Goal: Task Accomplishment & Management: Use online tool/utility

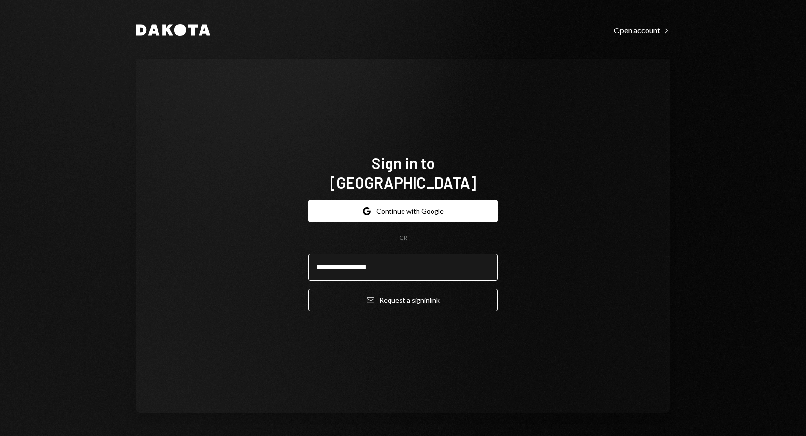
type input "**********"
click at [308, 288] on button "Email Request a sign in link" at bounding box center [402, 299] width 189 height 23
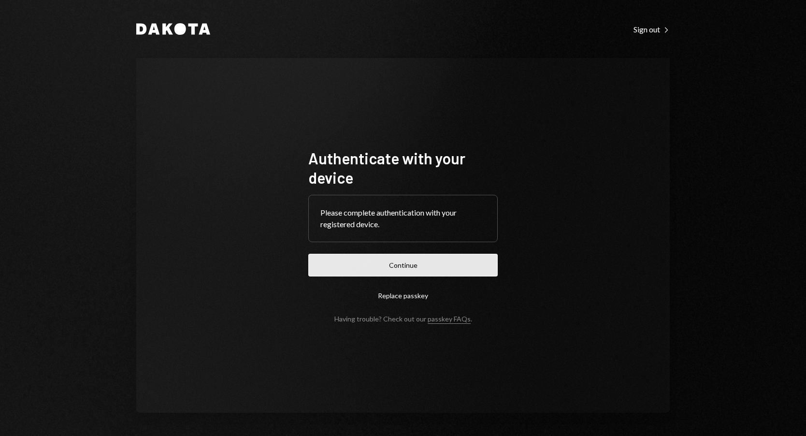
click at [434, 263] on button "Continue" at bounding box center [402, 265] width 189 height 23
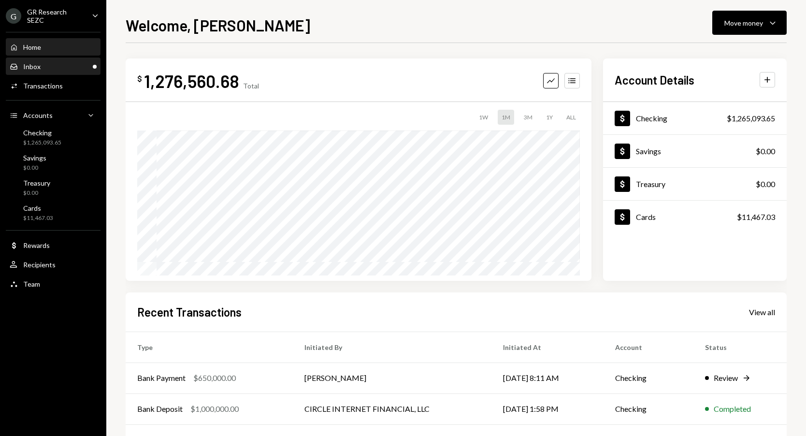
click at [34, 65] on div "Inbox" at bounding box center [31, 66] width 17 height 8
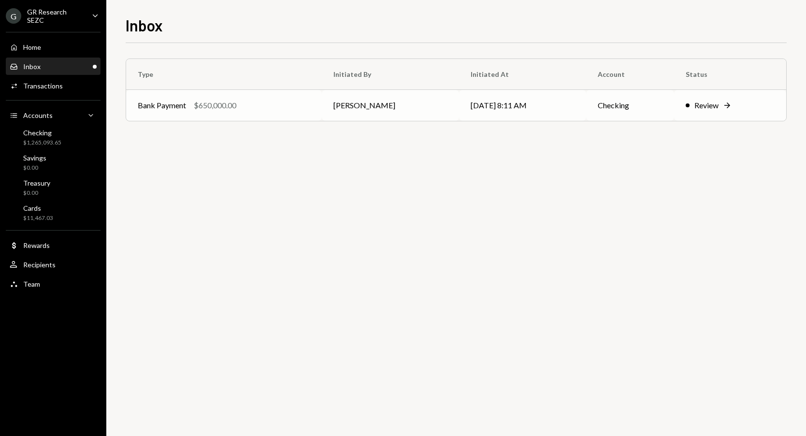
click at [724, 103] on div "Review Right Arrow" at bounding box center [729, 106] width 89 height 12
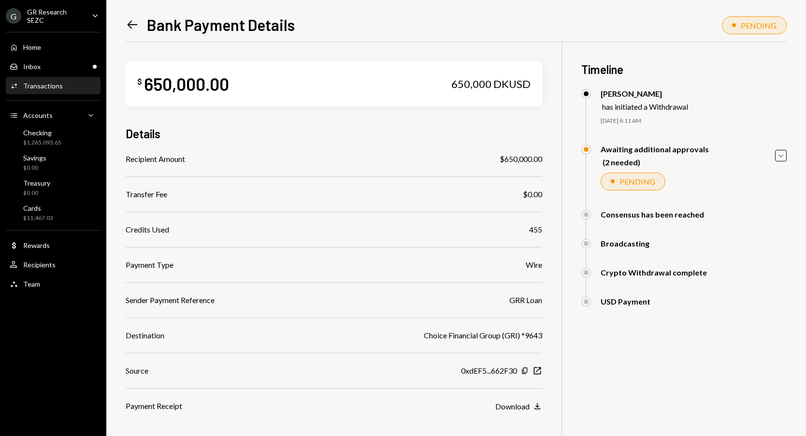
scroll to position [60, 0]
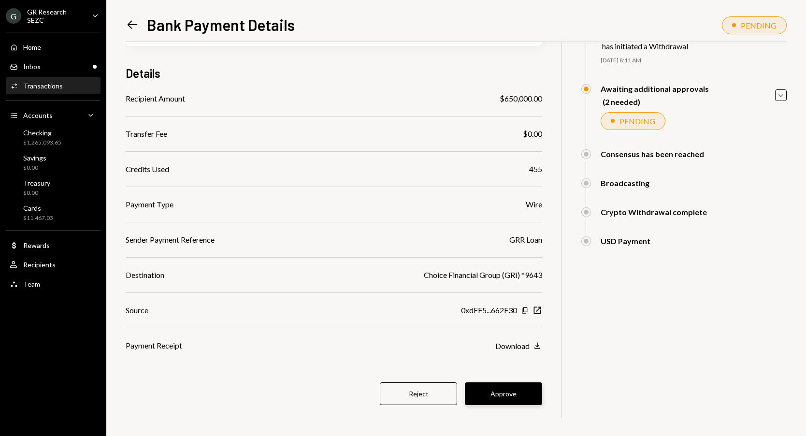
click at [507, 387] on button "Approve" at bounding box center [503, 393] width 77 height 23
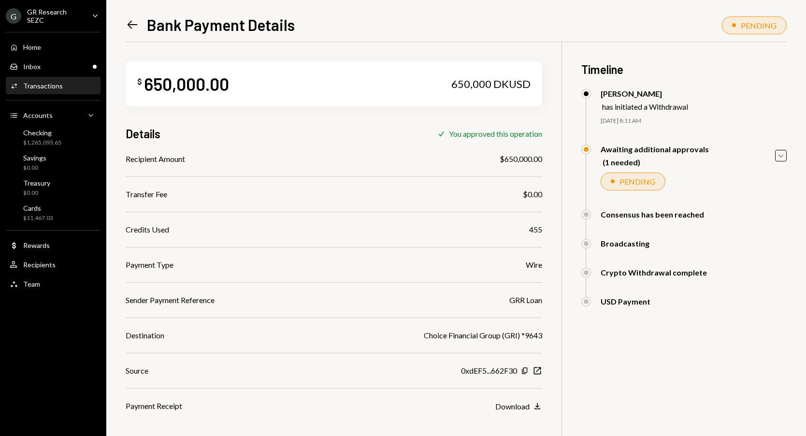
scroll to position [0, 0]
click at [41, 45] on div "Home Home" at bounding box center [53, 47] width 87 height 9
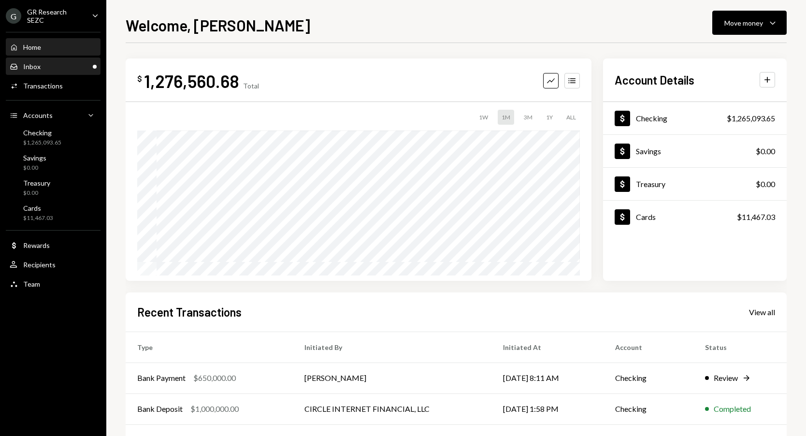
click at [39, 58] on div "Inbox Inbox" at bounding box center [53, 66] width 87 height 16
